Goal: Task Accomplishment & Management: Complete application form

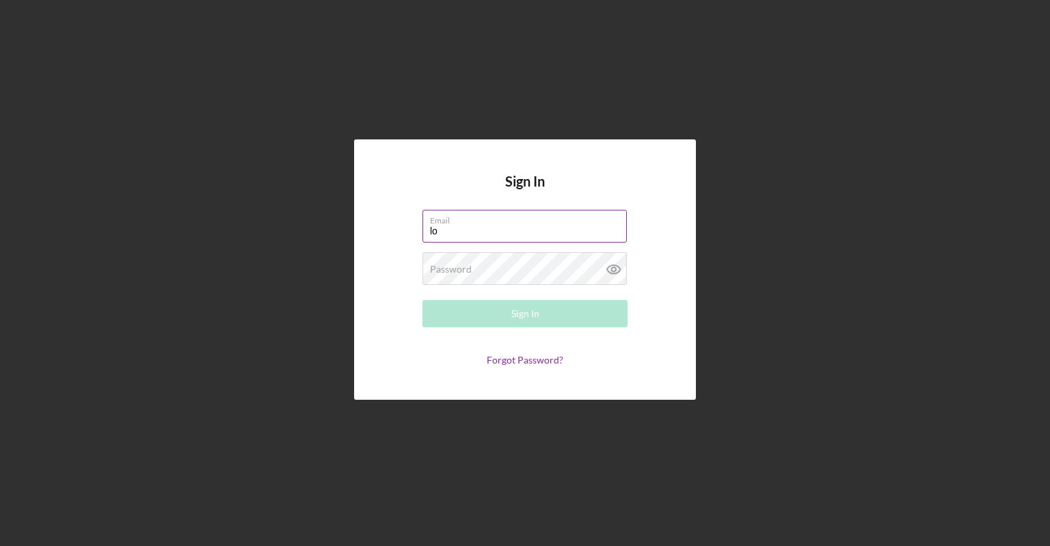
type input "[EMAIL_ADDRESS][DOMAIN_NAME]"
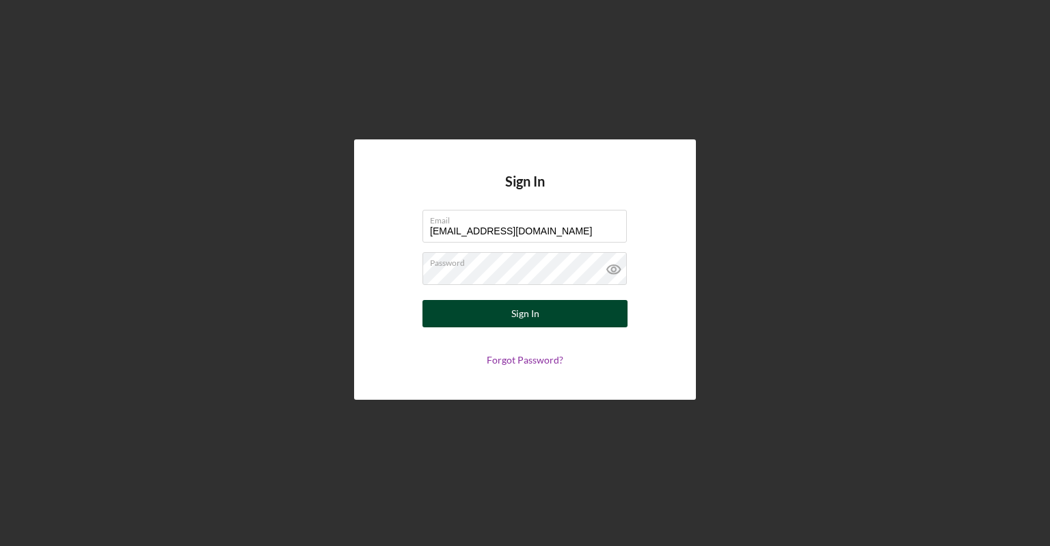
click at [533, 316] on div "Sign In" at bounding box center [526, 313] width 28 height 27
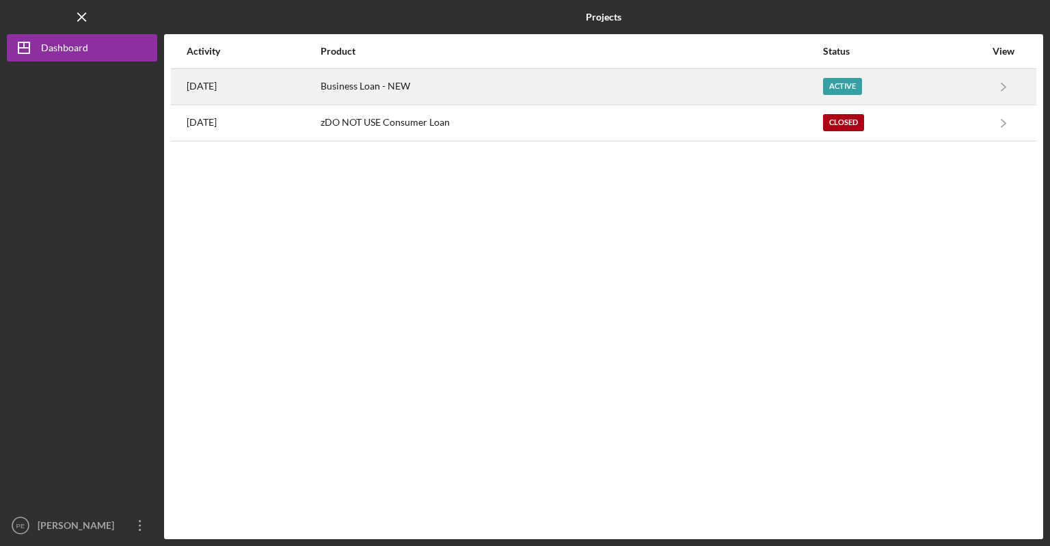
click at [414, 85] on div "Business Loan - NEW" at bounding box center [571, 87] width 501 height 34
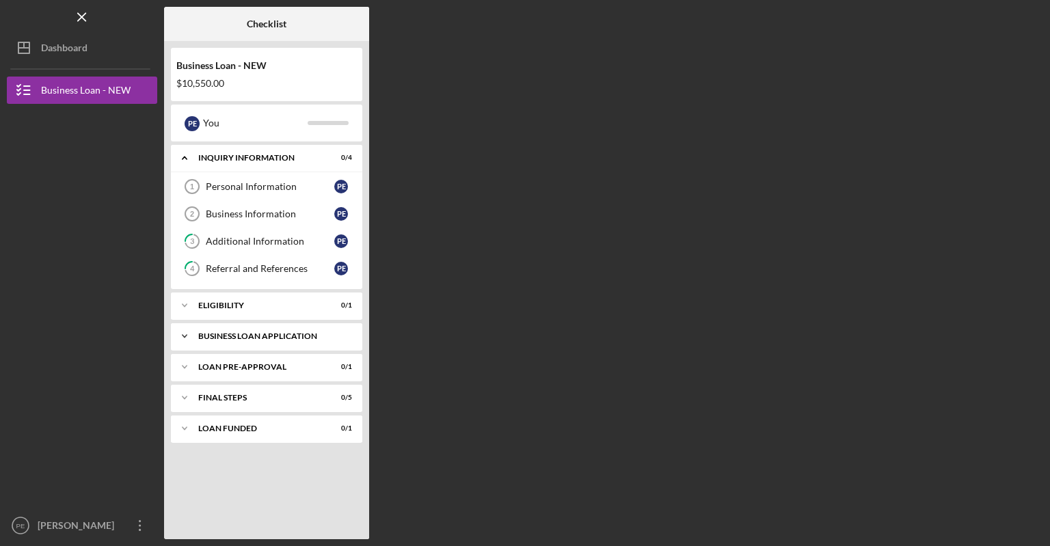
click at [298, 336] on div "BUSINESS LOAN APPLICATION" at bounding box center [271, 336] width 147 height 8
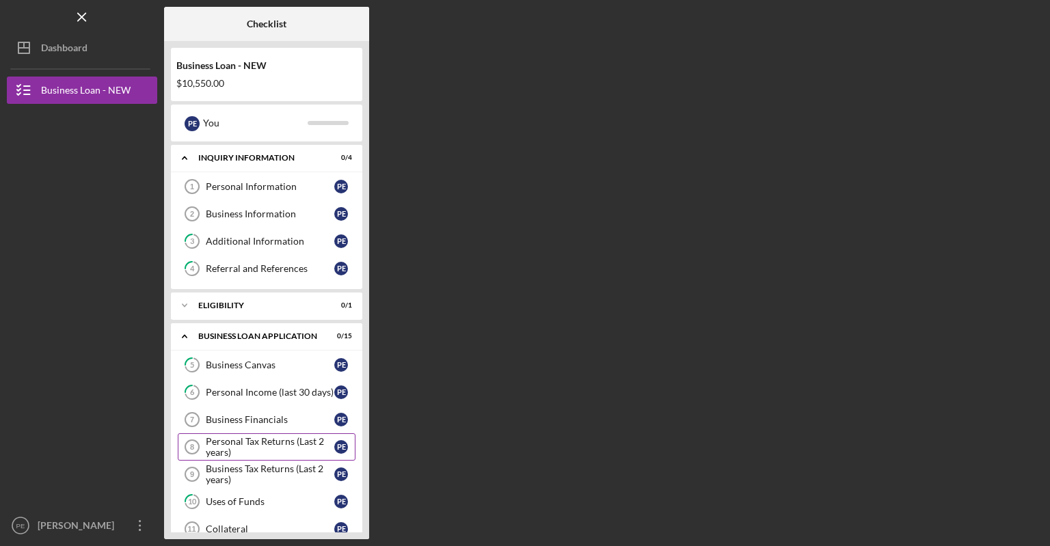
click at [285, 440] on div "Personal Tax Returns (Last 2 years)" at bounding box center [270, 447] width 129 height 22
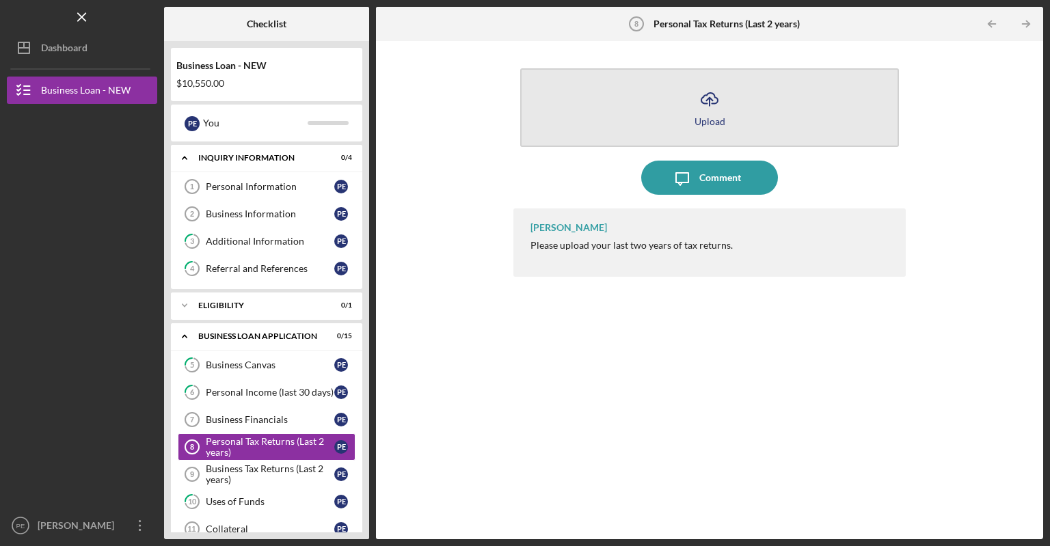
click at [715, 114] on icon "Icon/Upload" at bounding box center [710, 99] width 34 height 34
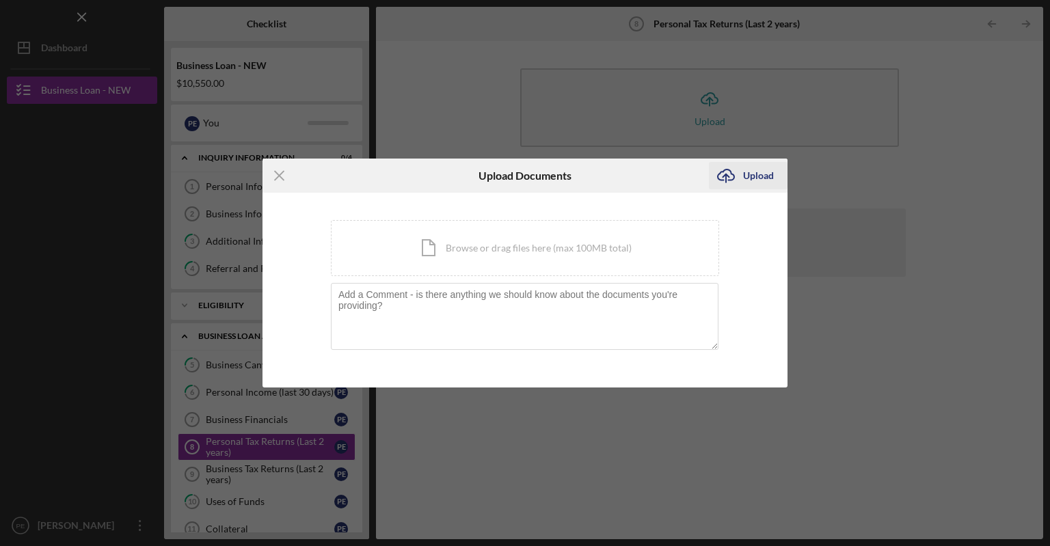
click at [750, 173] on div "Upload" at bounding box center [758, 175] width 31 height 27
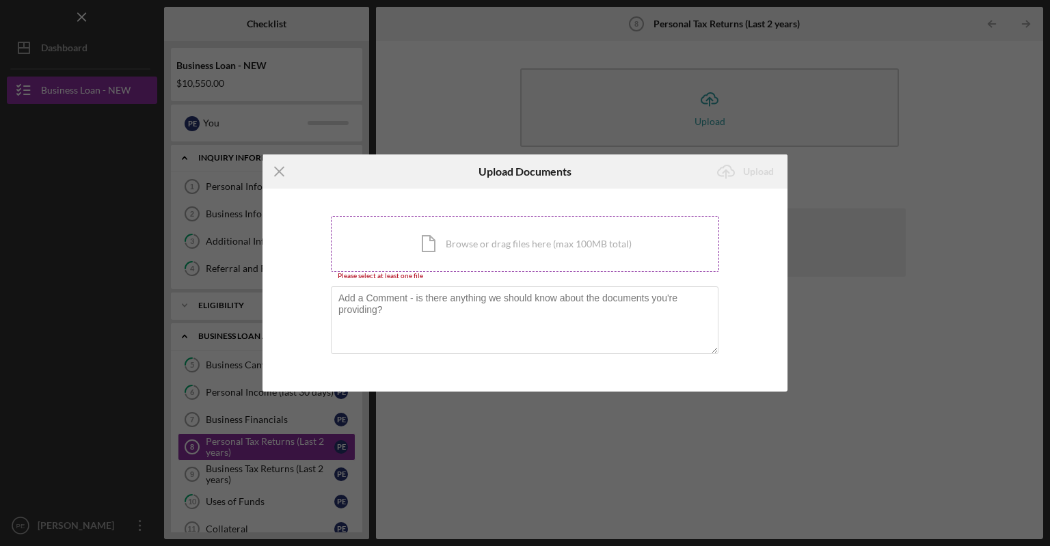
click at [471, 246] on div "Icon/Document Browse or drag files here (max 100MB total) Tap to choose files o…" at bounding box center [525, 244] width 388 height 56
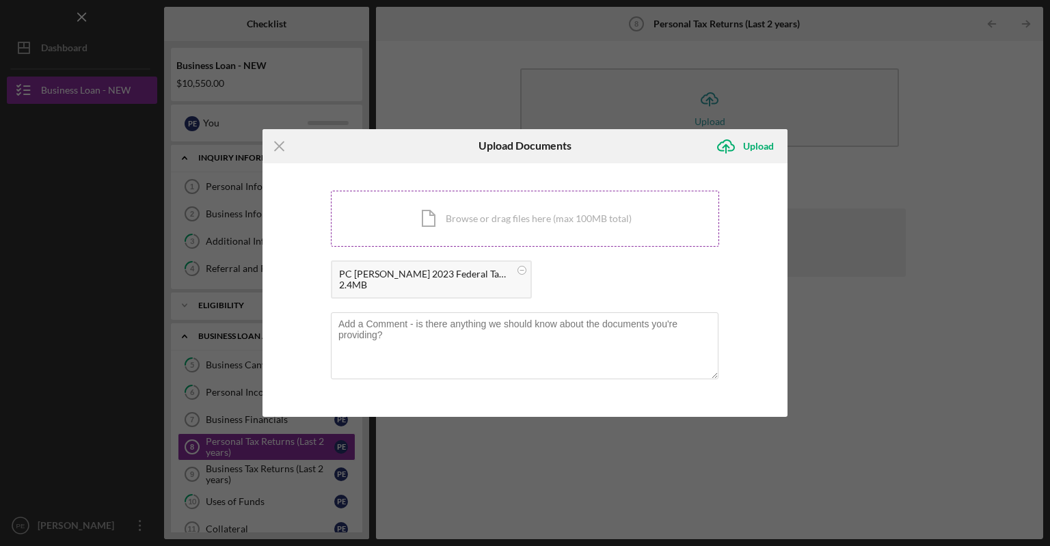
click at [528, 221] on div "Icon/Document Browse or drag files here (max 100MB total) Tap to choose files o…" at bounding box center [525, 219] width 388 height 56
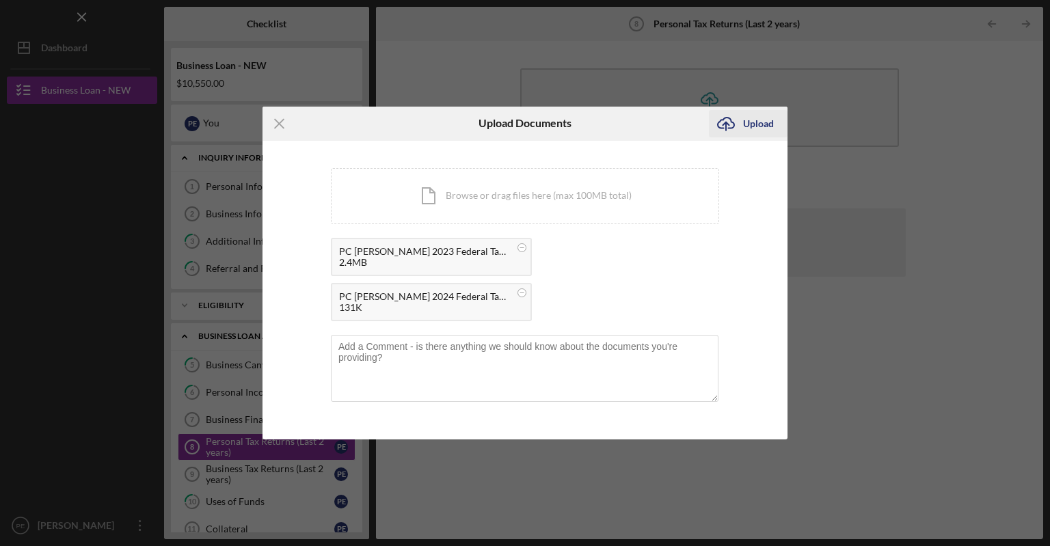
click at [751, 137] on div "Upload" at bounding box center [758, 123] width 31 height 27
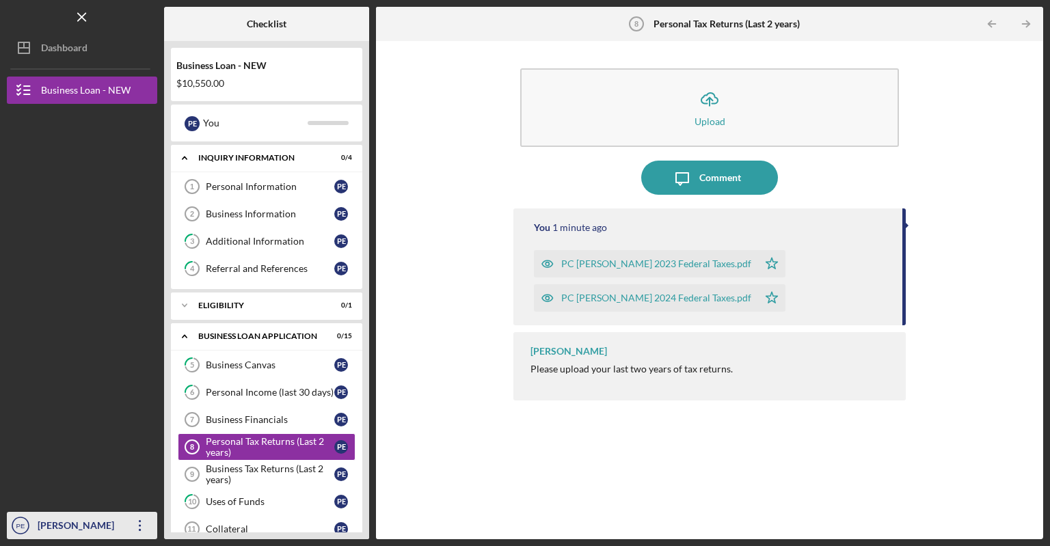
click at [10, 524] on icon "PE" at bounding box center [20, 526] width 27 height 34
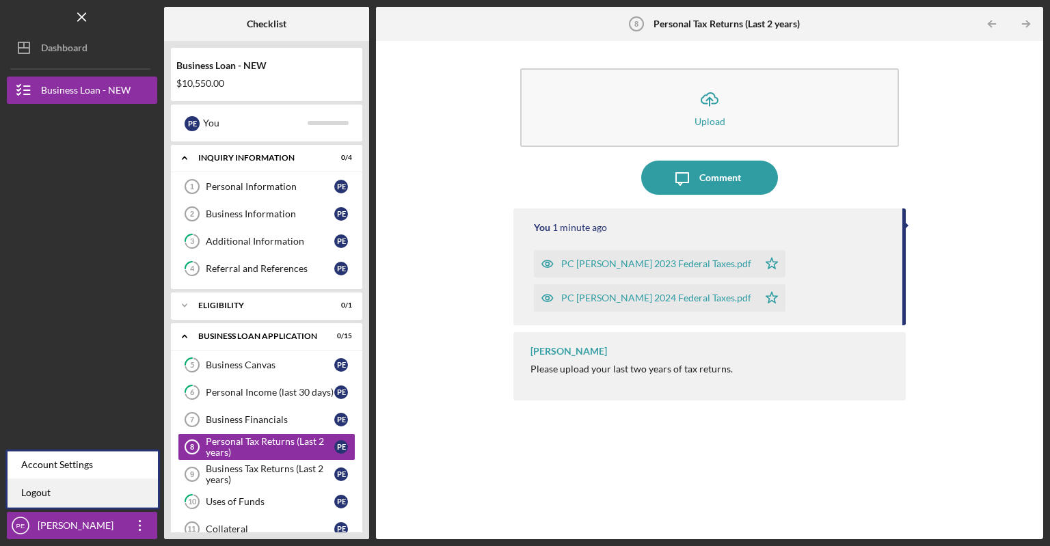
click at [25, 497] on link "Logout" at bounding box center [83, 493] width 150 height 28
